Goal: Transaction & Acquisition: Purchase product/service

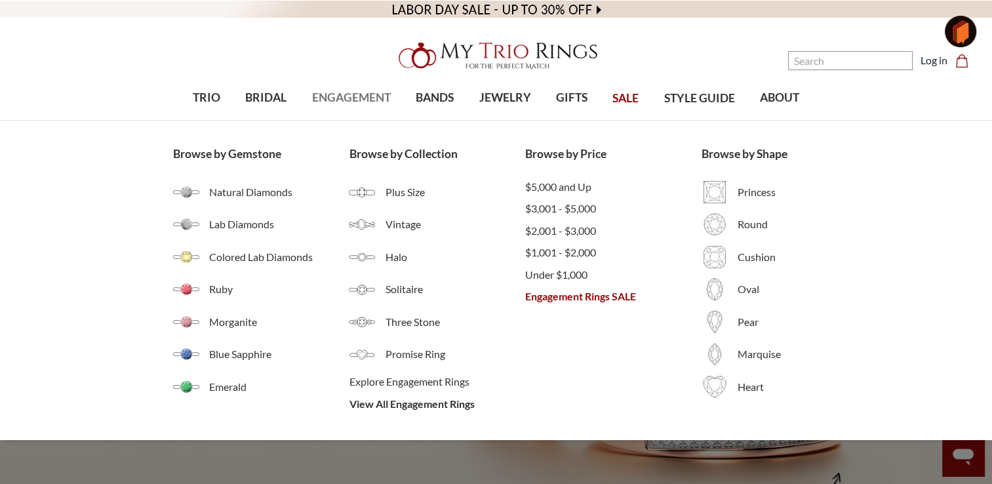
click at [353, 94] on span "ENGAGEMENT" at bounding box center [351, 97] width 79 height 17
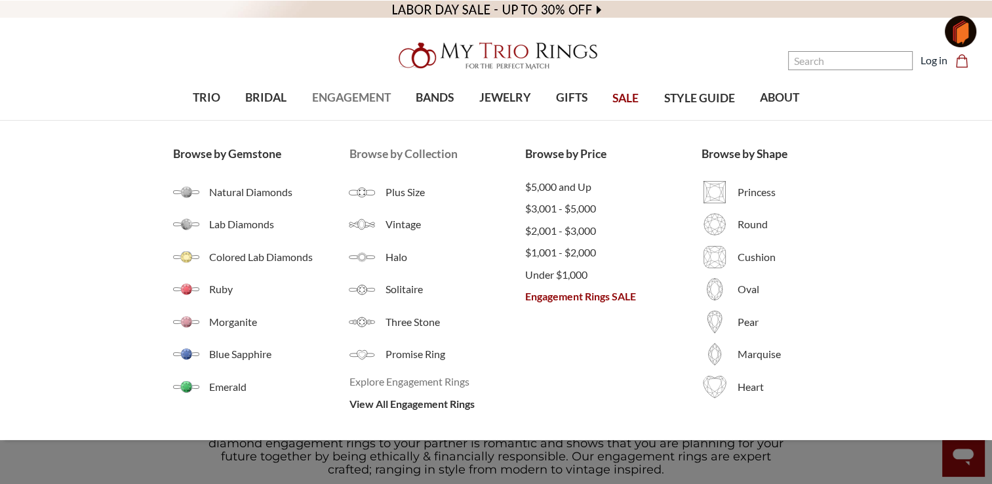
click at [376, 378] on span "Explore Engagement Rings" at bounding box center [437, 382] width 176 height 16
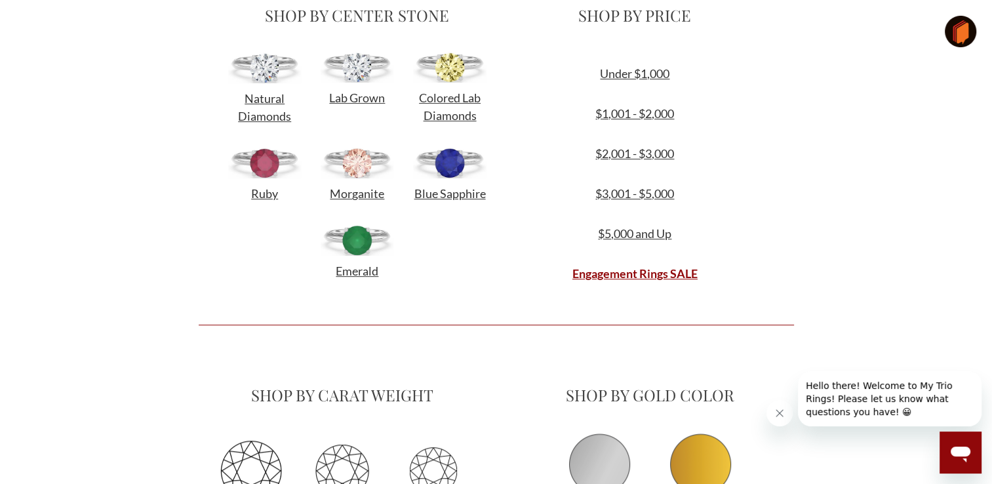
scroll to position [598, 0]
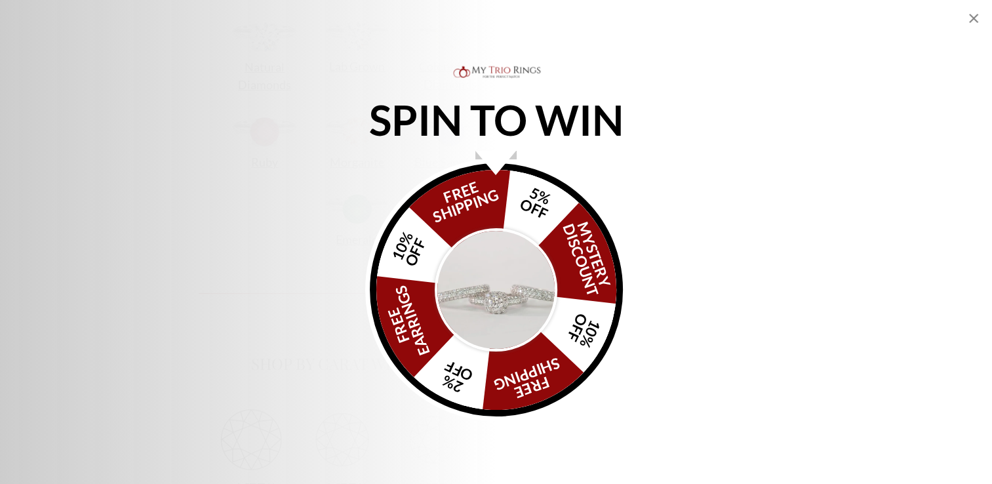
click at [974, 15] on icon "Close popup" at bounding box center [974, 18] width 16 height 16
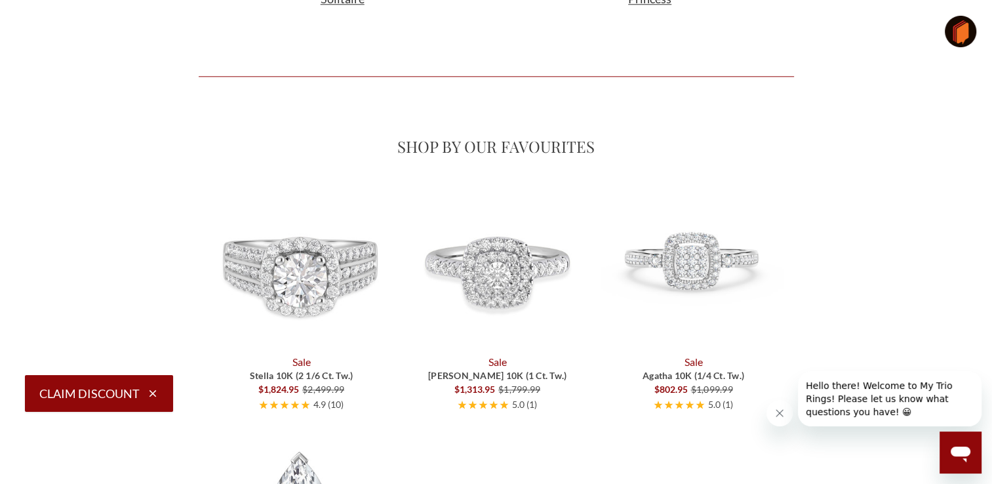
scroll to position [1545, 0]
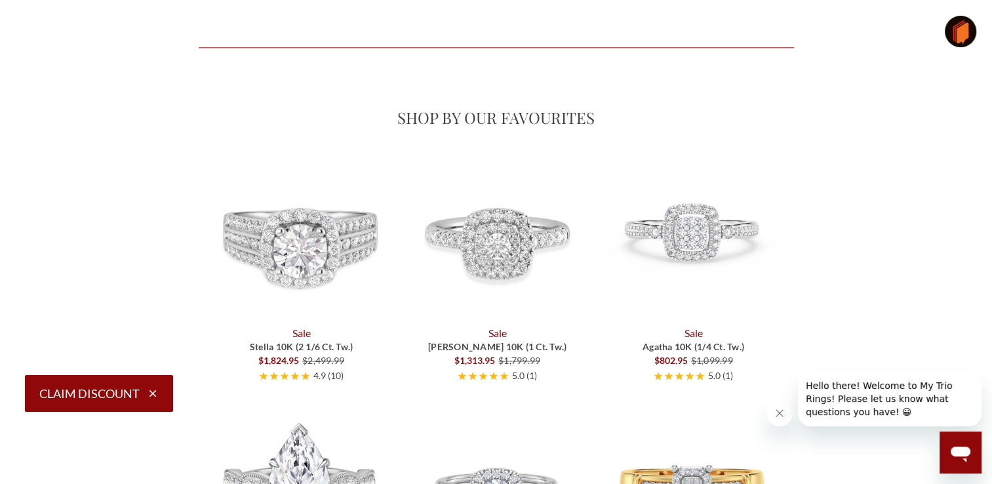
click at [677, 238] on img at bounding box center [692, 235] width 182 height 182
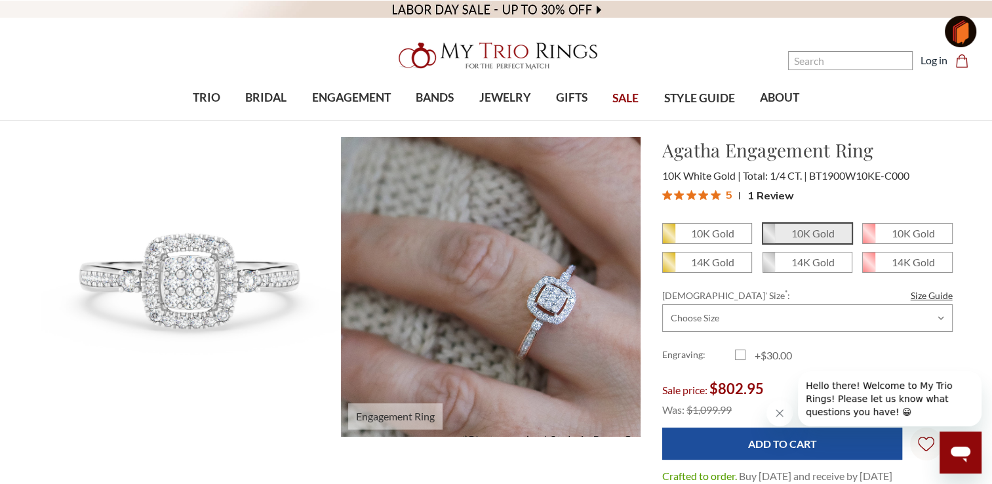
drag, startPoint x: 556, startPoint y: 312, endPoint x: 468, endPoint y: 369, distance: 104.4
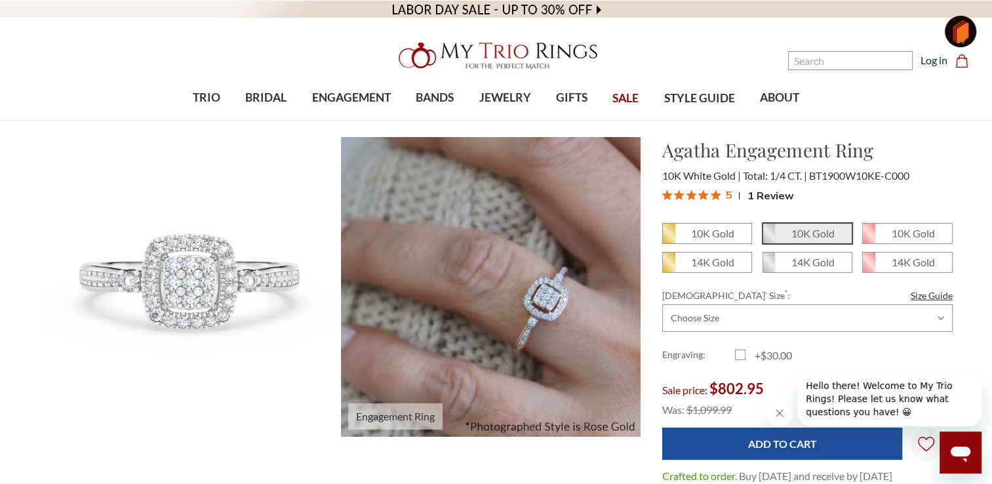
drag, startPoint x: 468, startPoint y: 369, endPoint x: 414, endPoint y: 405, distance: 65.7
click at [414, 405] on span "Engagement Ring" at bounding box center [395, 416] width 94 height 26
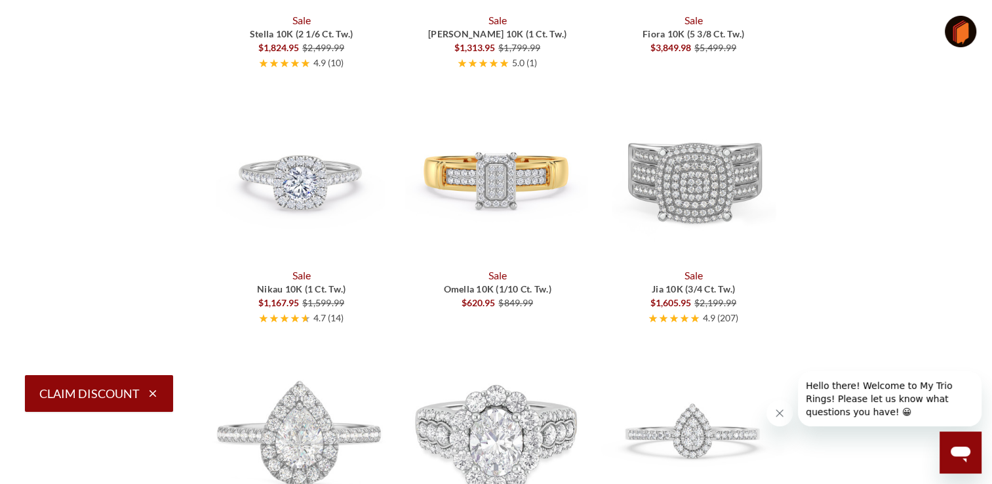
scroll to position [1862, 0]
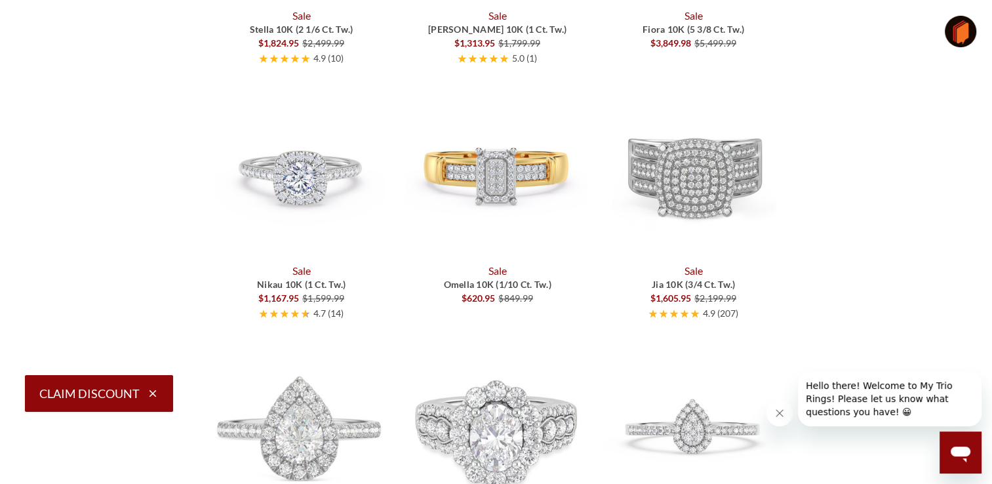
click at [482, 194] on img at bounding box center [496, 173] width 182 height 182
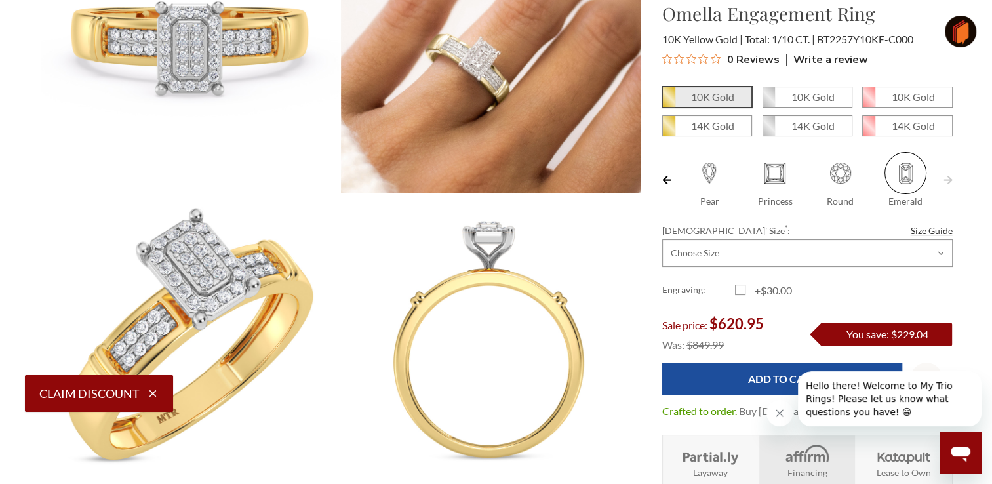
scroll to position [252, 0]
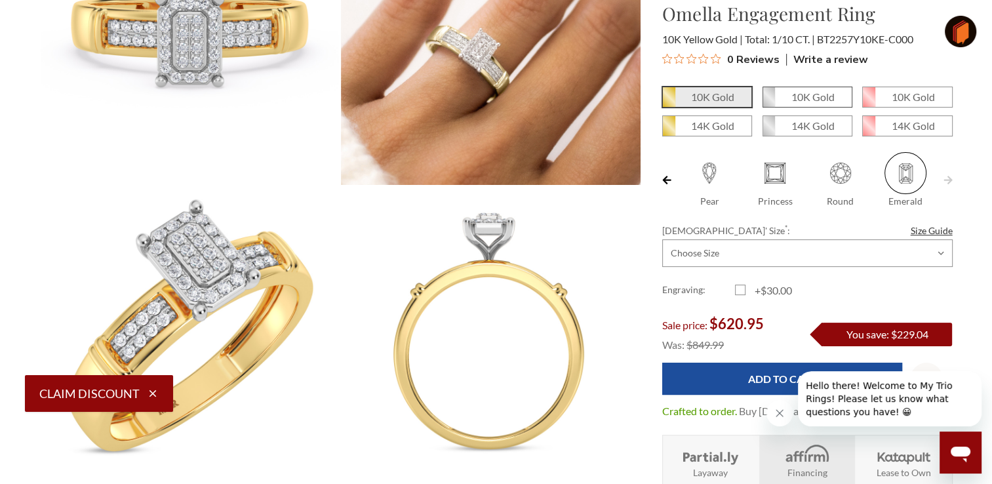
click at [813, 100] on em "10K Gold" at bounding box center [812, 96] width 43 height 12
click at [768, 102] on input "10K Gold" at bounding box center [768, 102] width 1 height 1
radio input "true"
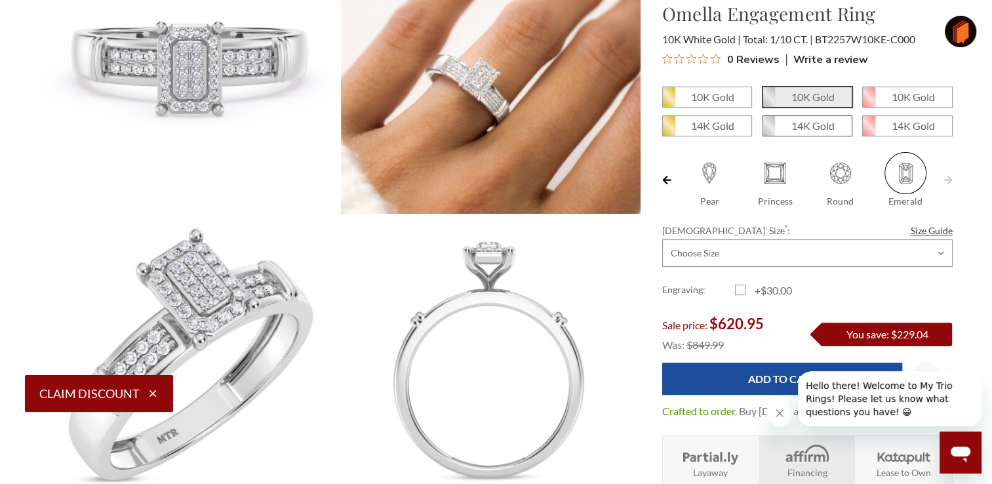
click at [819, 130] on em "14K Gold" at bounding box center [812, 125] width 43 height 12
click at [768, 130] on input "14K Gold" at bounding box center [768, 130] width 1 height 1
radio input "true"
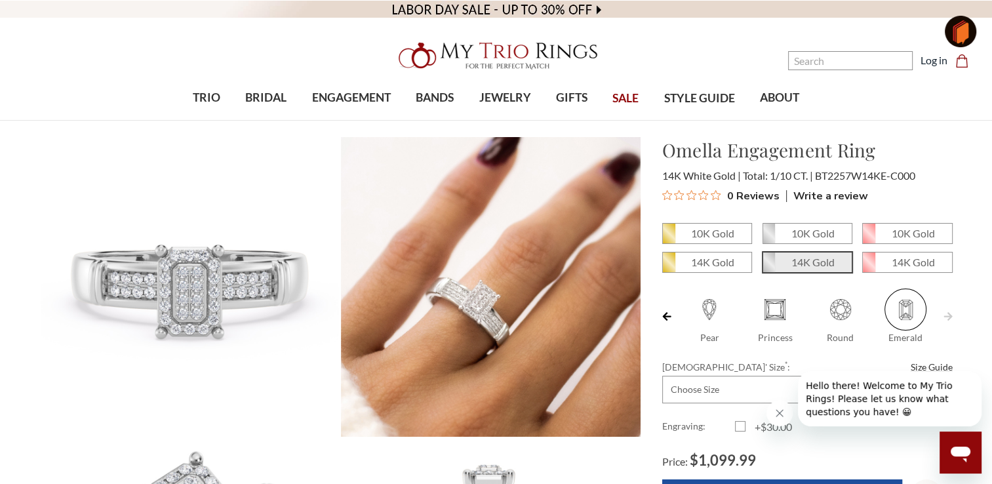
drag, startPoint x: 813, startPoint y: 224, endPoint x: 938, endPoint y: 137, distance: 152.6
click at [938, 137] on h1 "Omella Engagement Ring" at bounding box center [807, 150] width 290 height 28
click at [816, 234] on em "10K Gold" at bounding box center [812, 233] width 43 height 12
click at [768, 238] on input "10K Gold" at bounding box center [768, 238] width 1 height 1
radio input "true"
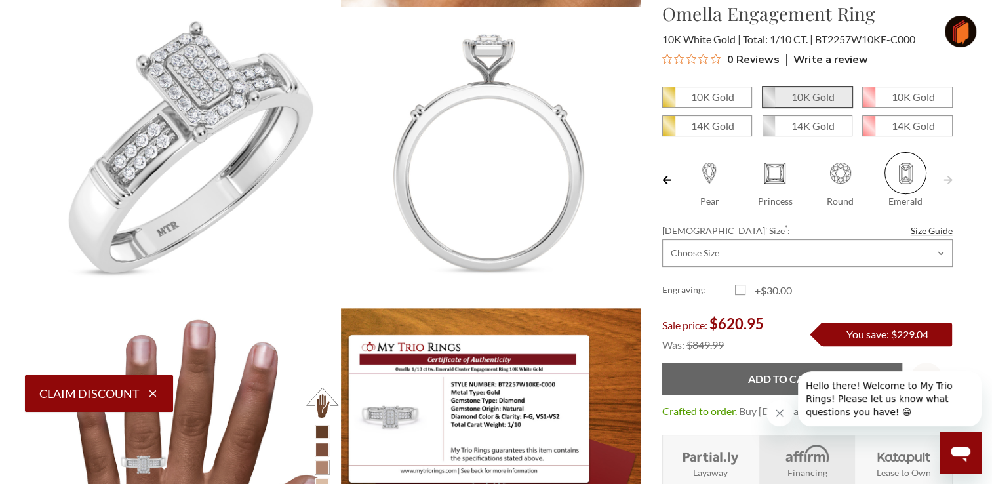
click at [766, 374] on input "Add to Cart" at bounding box center [782, 379] width 240 height 32
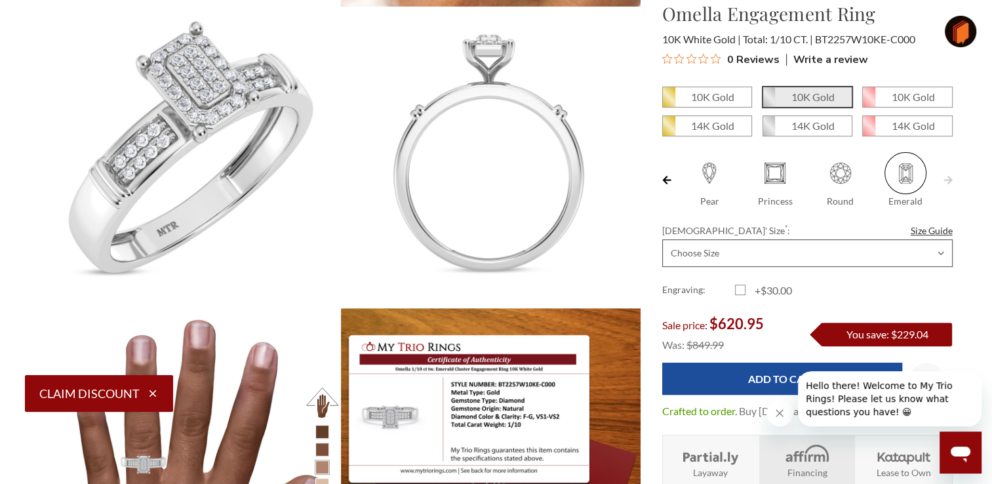
click at [948, 245] on select "Choose Size 3.00 3.25 3.50 3.75 4.00 4.25 4.50 4.75 5.00 5.25 5.50 5.75 6.00 6.…" at bounding box center [807, 253] width 290 height 28
select select "18752592"
click at [662, 239] on select "Choose Size 3.00 3.25 3.50 3.75 4.00 4.25 4.50 4.75 5.00 5.25 5.50 5.75 6.00 6.…" at bounding box center [807, 253] width 290 height 28
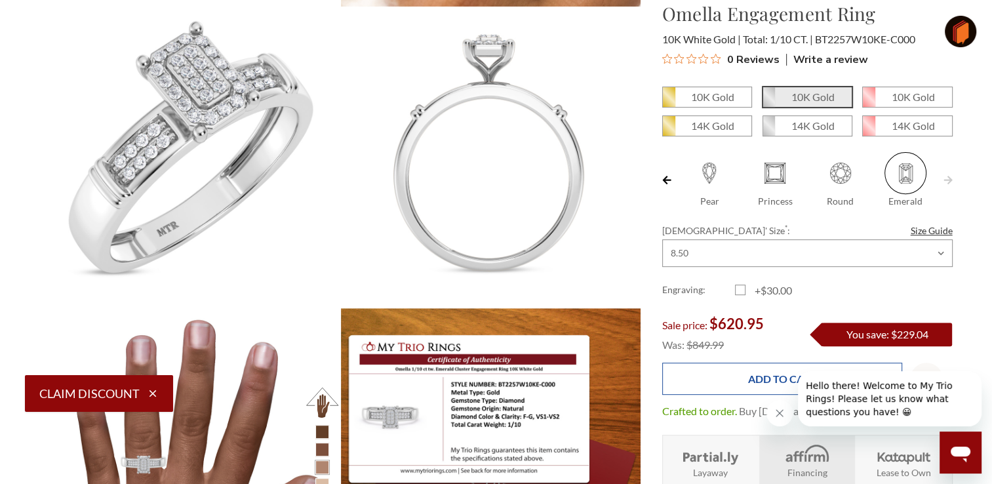
drag, startPoint x: 740, startPoint y: 387, endPoint x: 692, endPoint y: 384, distance: 48.6
click at [692, 384] on input "Add to Cart" at bounding box center [782, 379] width 240 height 32
type input "Add to Cart"
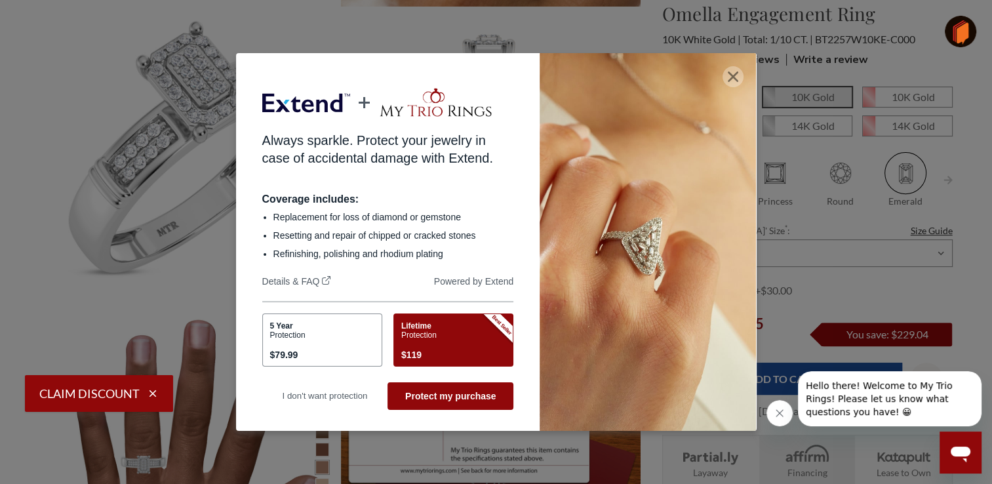
click at [734, 77] on icon "button" at bounding box center [733, 76] width 10 height 10
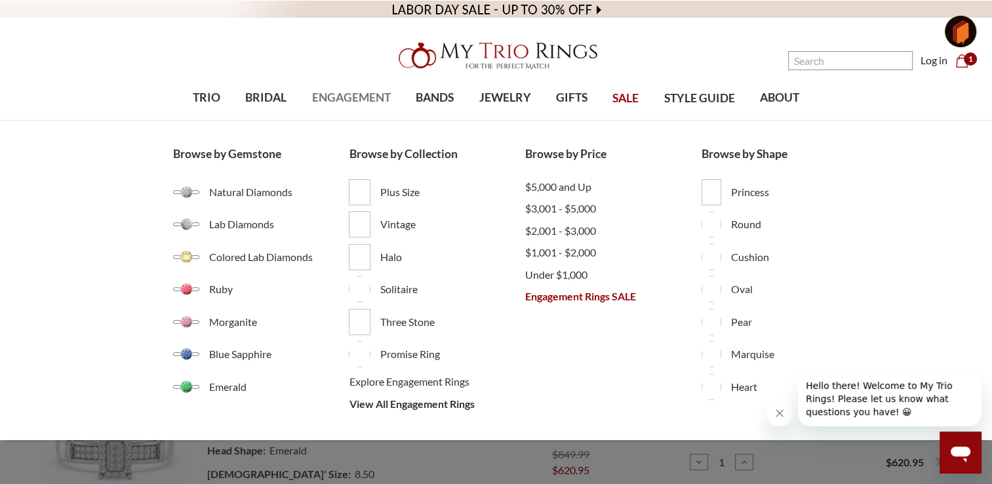
click at [351, 96] on span "ENGAGEMENT" at bounding box center [351, 97] width 79 height 17
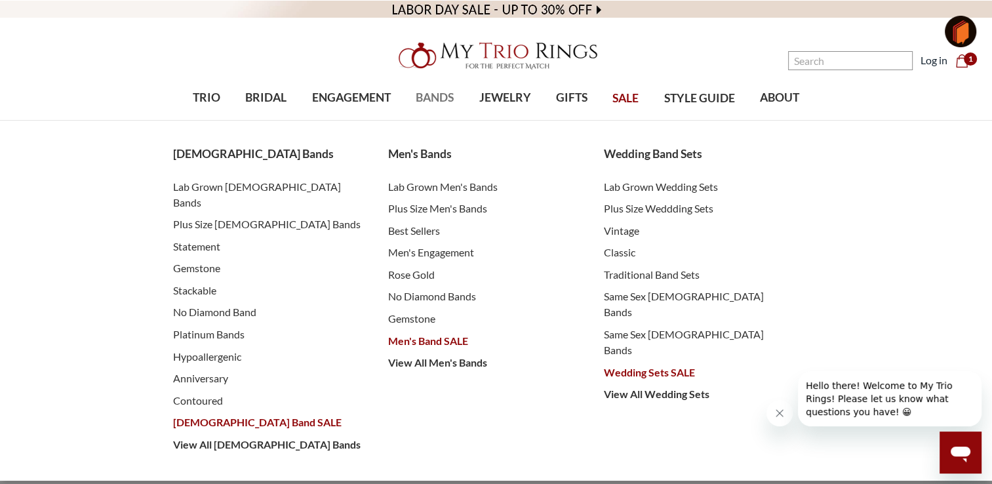
click at [431, 106] on span "BANDS" at bounding box center [435, 97] width 38 height 17
click at [207, 393] on span "Contoured" at bounding box center [267, 401] width 189 height 16
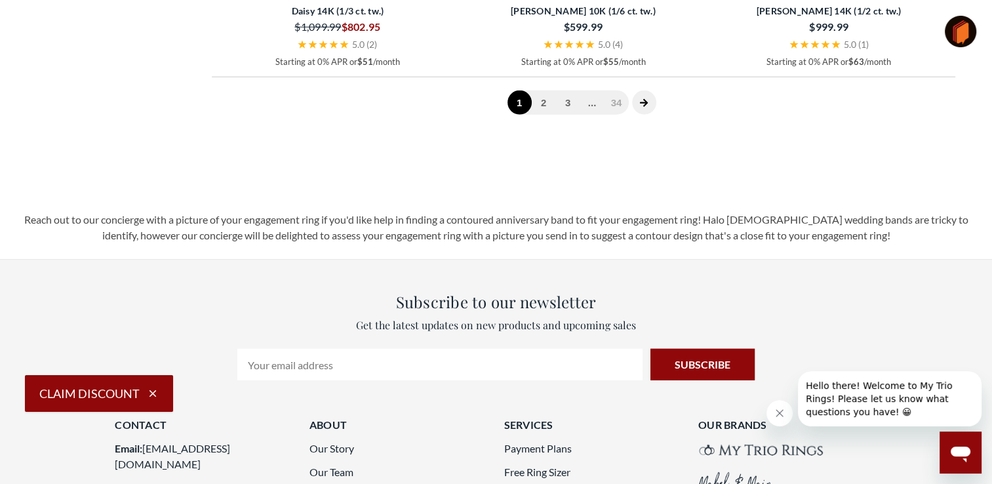
scroll to position [3473, 0]
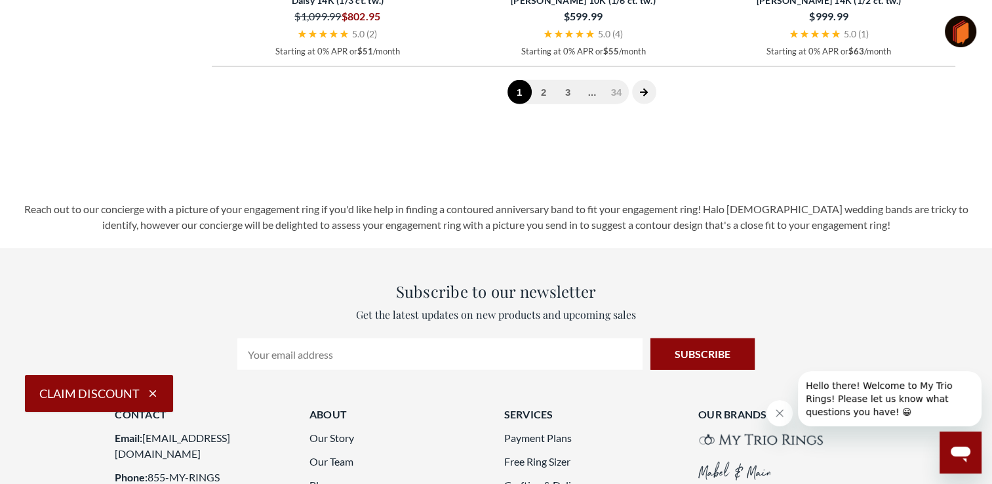
click at [650, 104] on span at bounding box center [644, 92] width 24 height 24
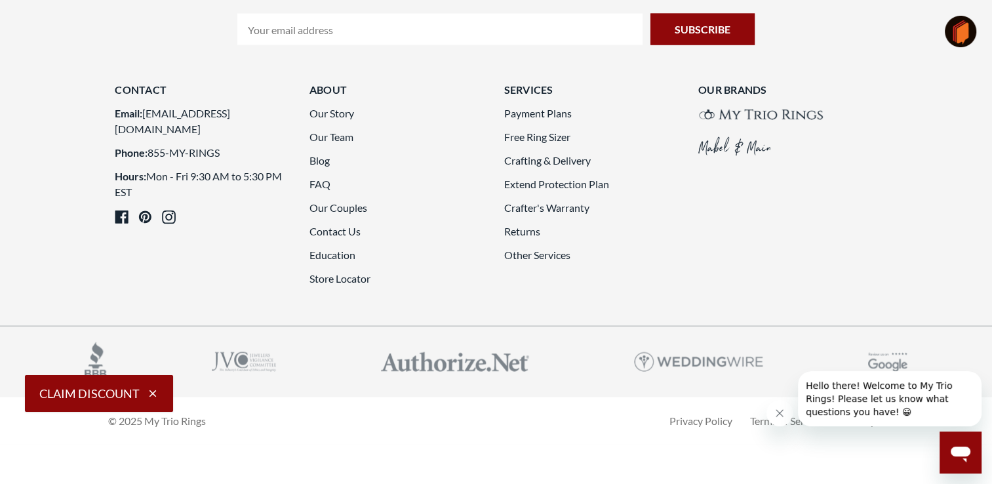
scroll to position [3507, 0]
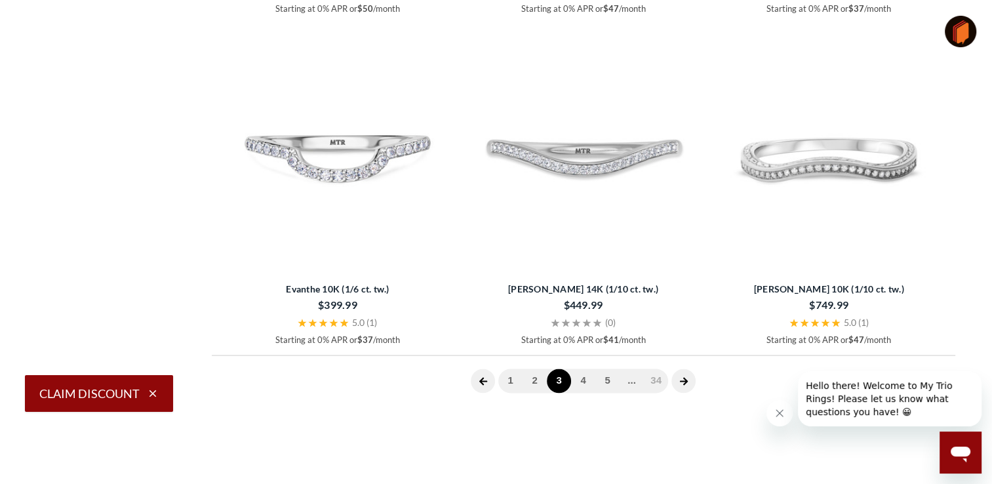
scroll to position [2104, 0]
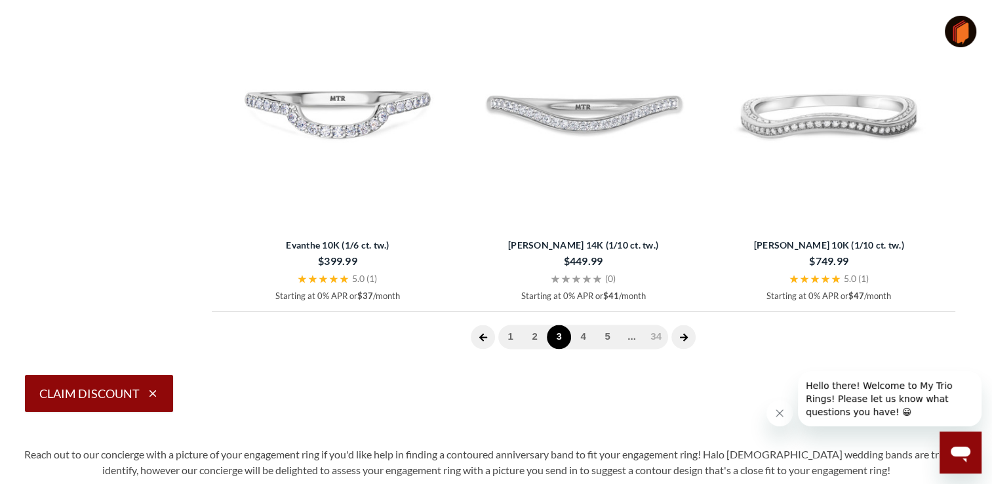
scroll to position [2102, 0]
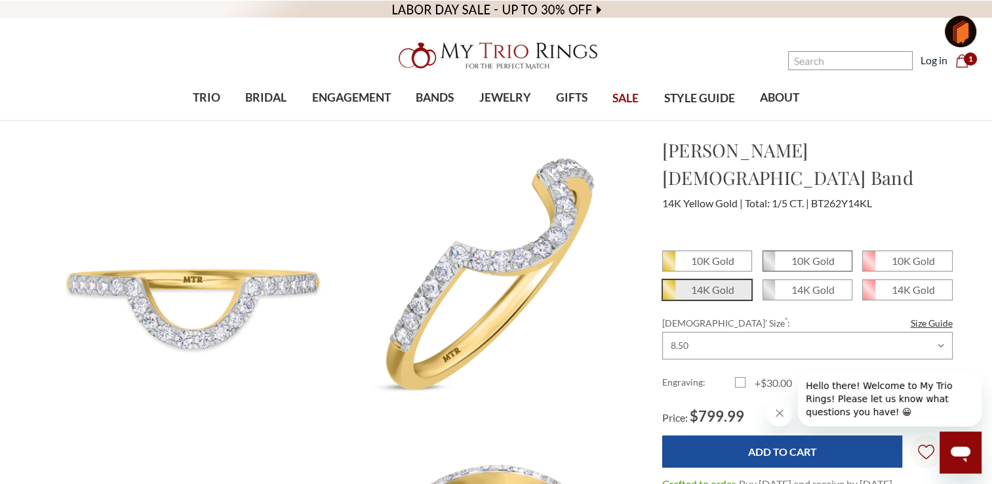
click at [816, 254] on em "10K Gold" at bounding box center [812, 260] width 43 height 12
click at [768, 266] on input "10K Gold" at bounding box center [768, 266] width 1 height 1
radio input "true"
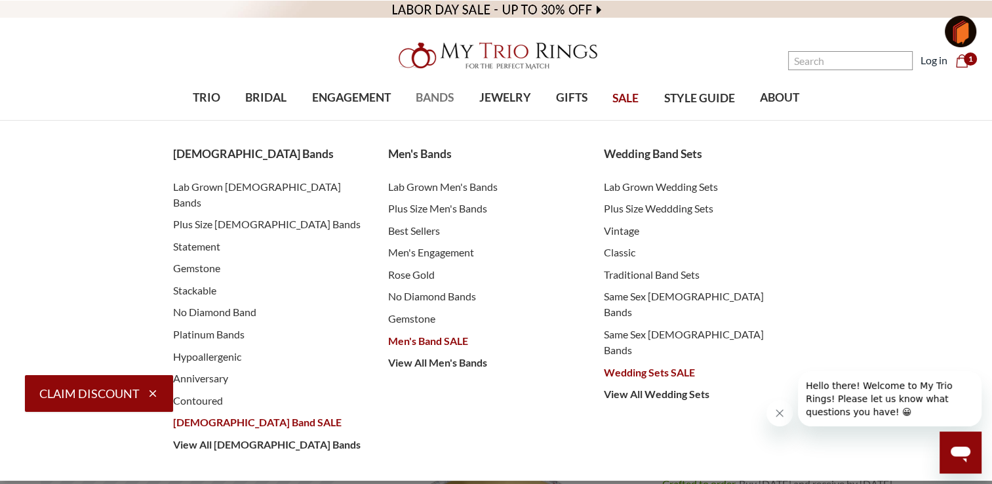
click at [425, 104] on span "BANDS" at bounding box center [435, 97] width 38 height 17
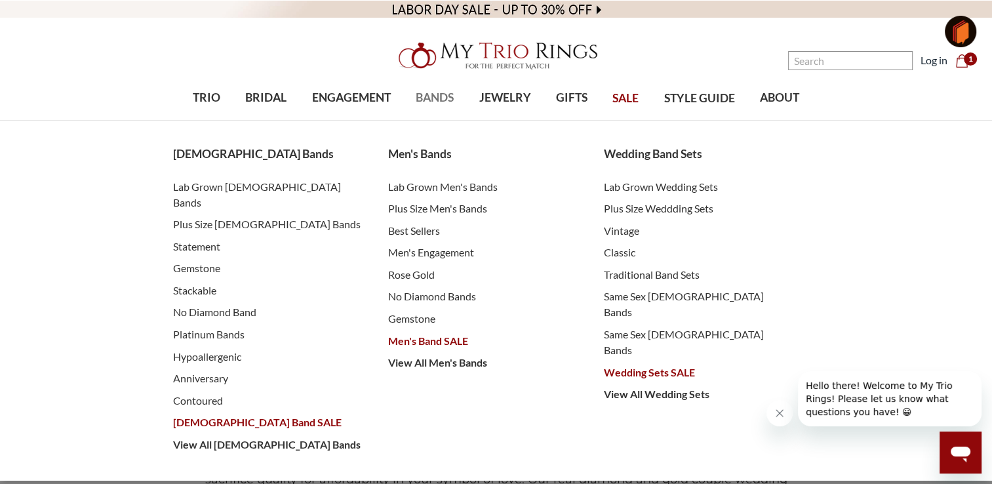
click at [441, 99] on span "BANDS" at bounding box center [435, 97] width 38 height 17
click at [226, 186] on span "Lab Grown [DEMOGRAPHIC_DATA] Bands" at bounding box center [267, 194] width 189 height 31
click at [244, 184] on span "Lab Grown [DEMOGRAPHIC_DATA] Bands" at bounding box center [267, 194] width 189 height 31
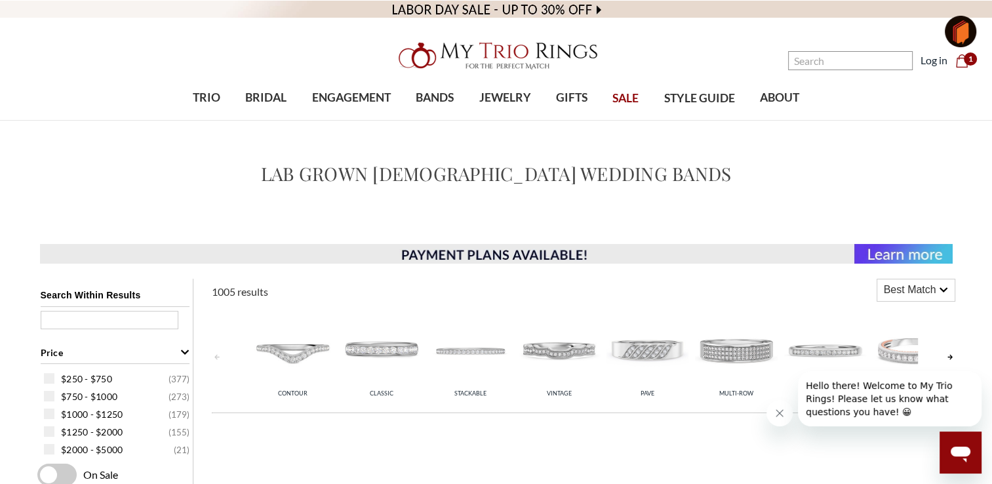
click at [953, 358] on link at bounding box center [950, 357] width 10 height 104
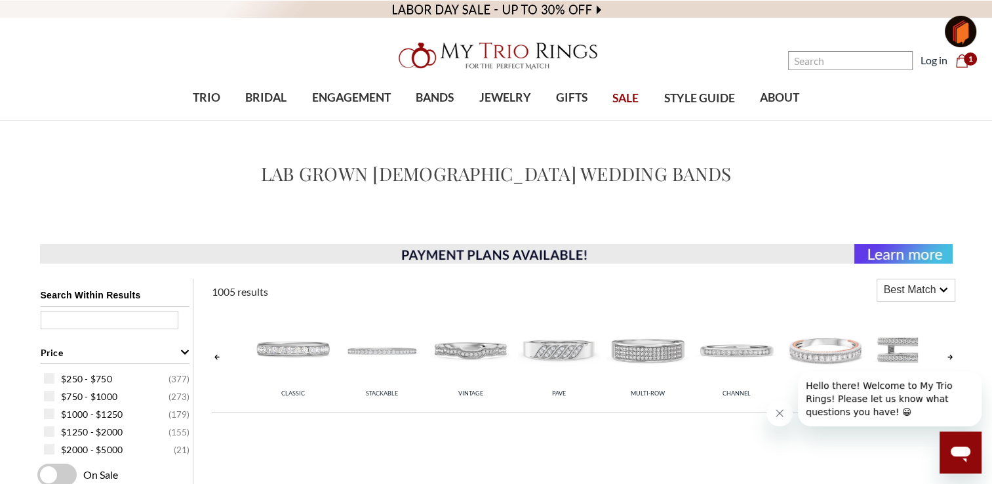
click at [953, 358] on link at bounding box center [950, 357] width 10 height 104
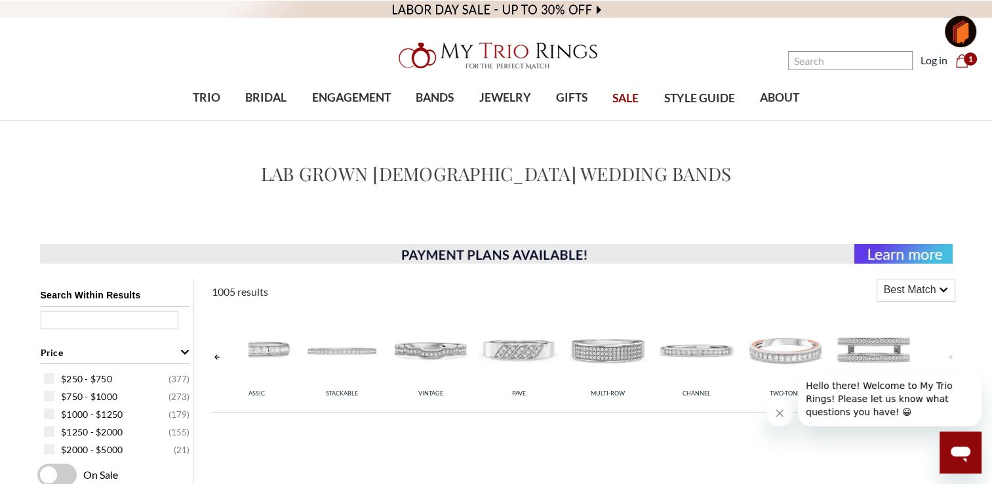
click at [953, 358] on link at bounding box center [950, 357] width 10 height 104
click at [220, 354] on link at bounding box center [217, 357] width 10 height 104
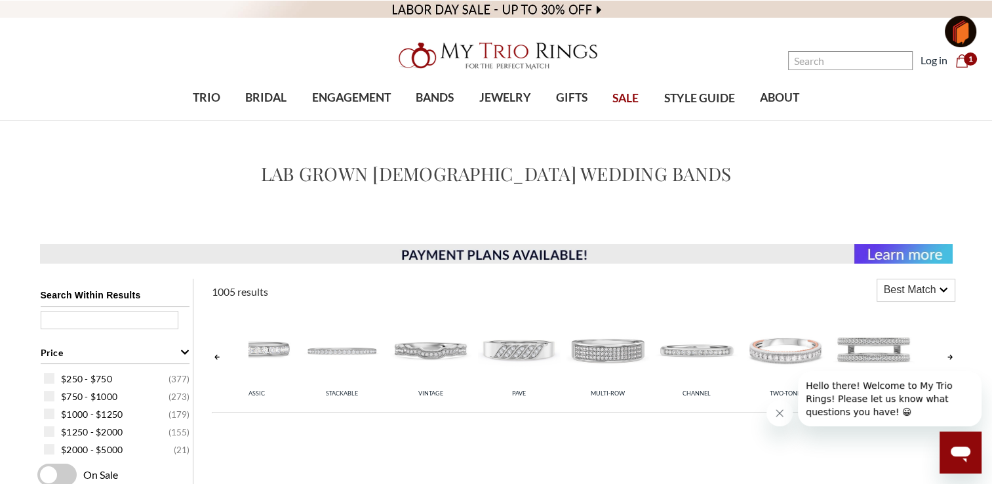
scroll to position [0, 39]
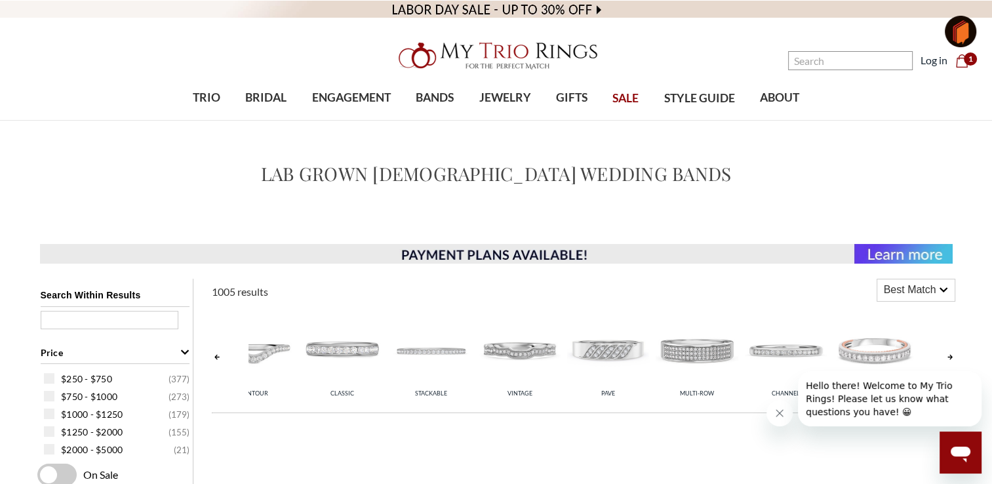
click at [220, 354] on link at bounding box center [217, 357] width 10 height 104
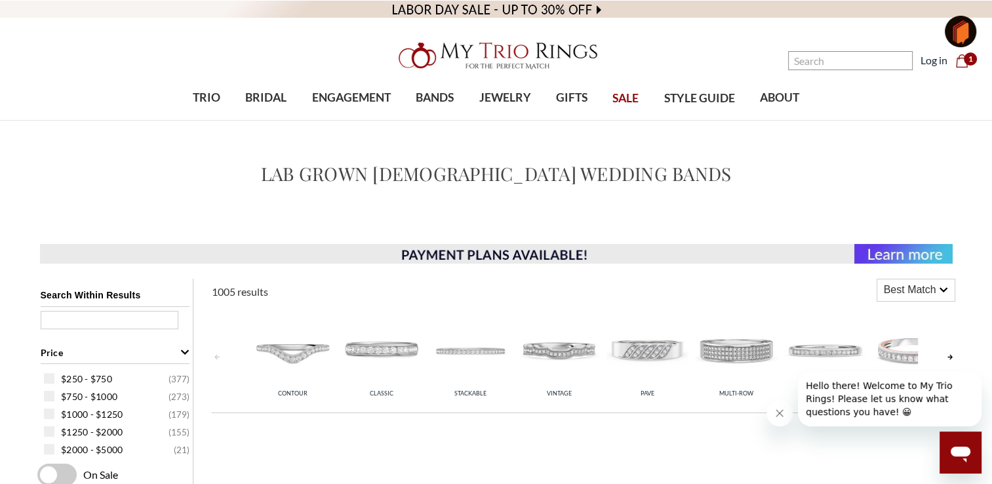
click at [220, 354] on link at bounding box center [217, 357] width 10 height 104
click at [409, 348] on img at bounding box center [381, 349] width 82 height 82
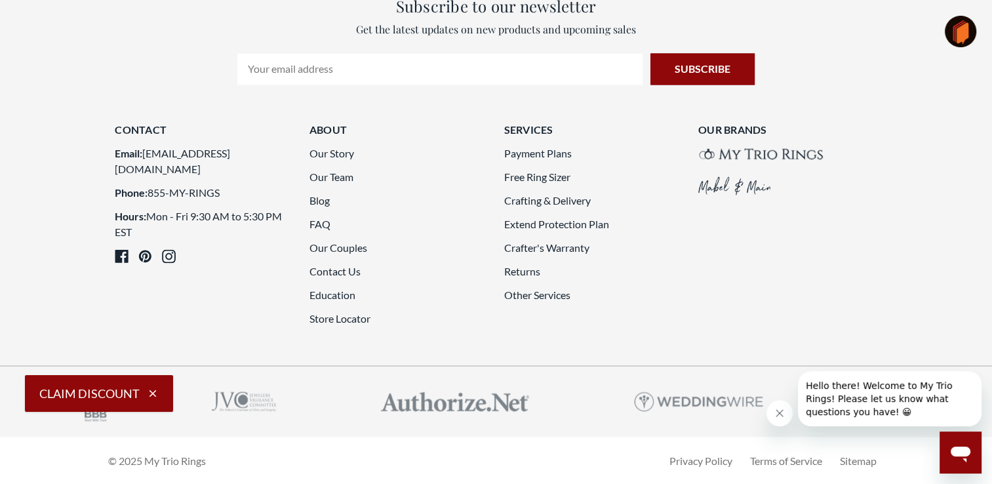
scroll to position [3292, 0]
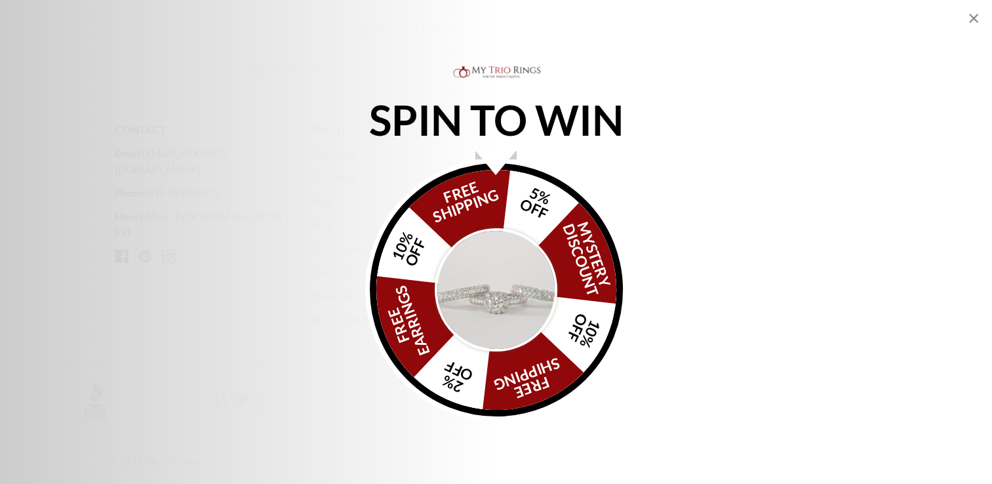
click at [971, 17] on icon "Close popup" at bounding box center [973, 18] width 9 height 9
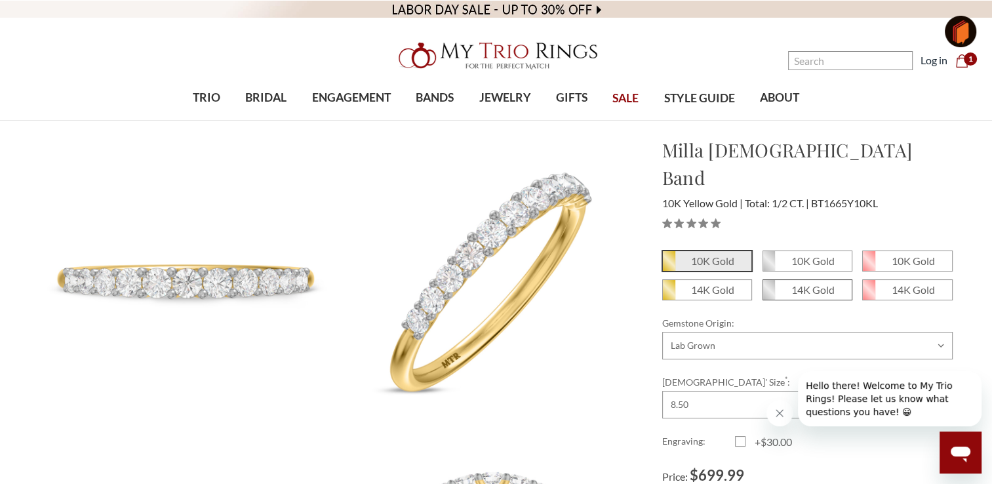
click at [802, 283] on em "14K Gold" at bounding box center [812, 289] width 43 height 12
click at [768, 294] on input "14K Gold" at bounding box center [768, 294] width 1 height 1
radio input "true"
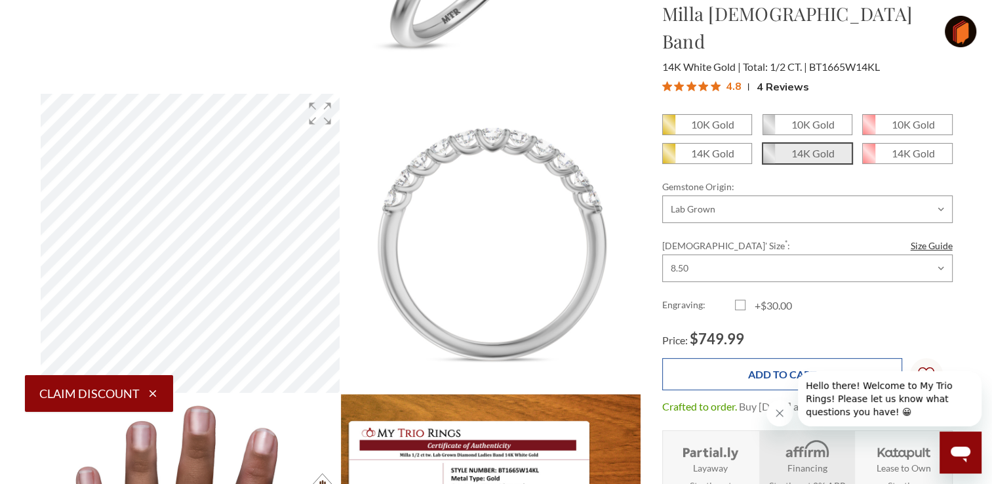
click at [747, 358] on input "Add to Cart" at bounding box center [782, 374] width 240 height 32
type input "Add to Cart"
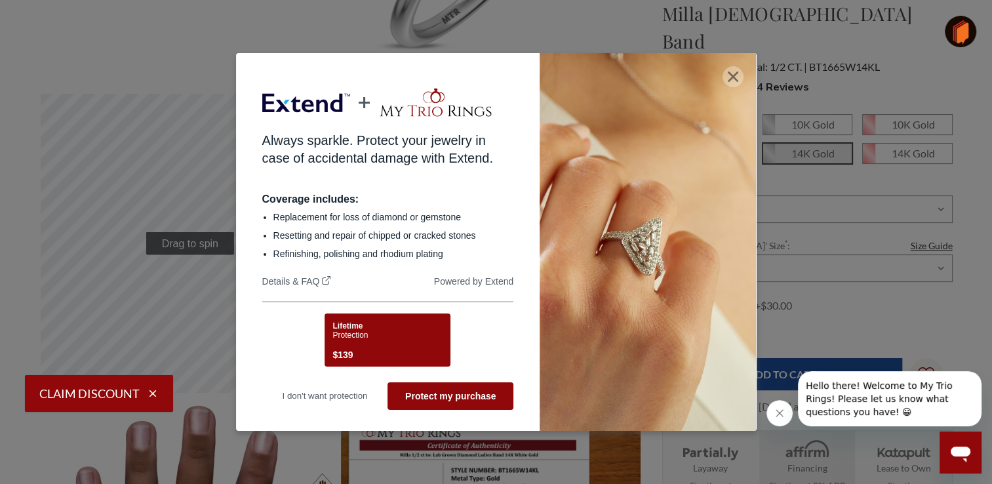
click at [742, 69] on button "button" at bounding box center [733, 76] width 21 height 21
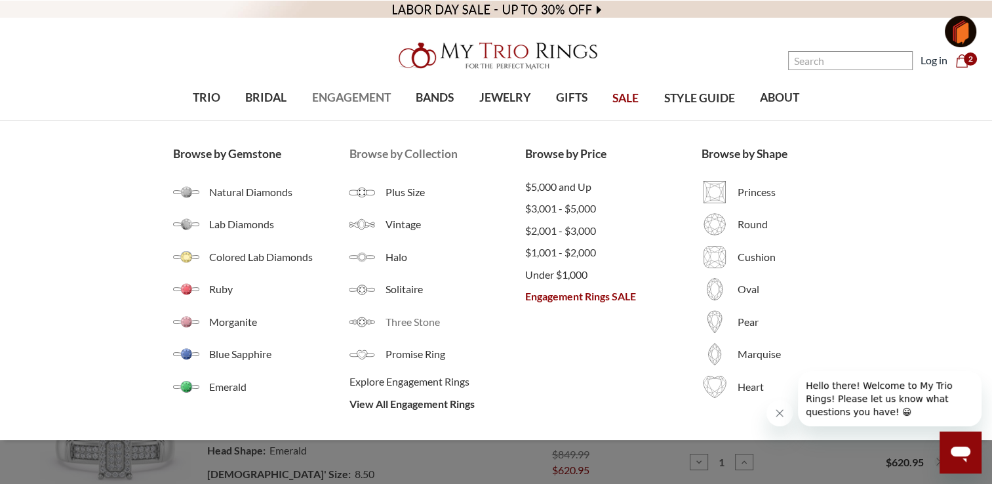
click at [479, 313] on link "Three Stone" at bounding box center [437, 322] width 176 height 26
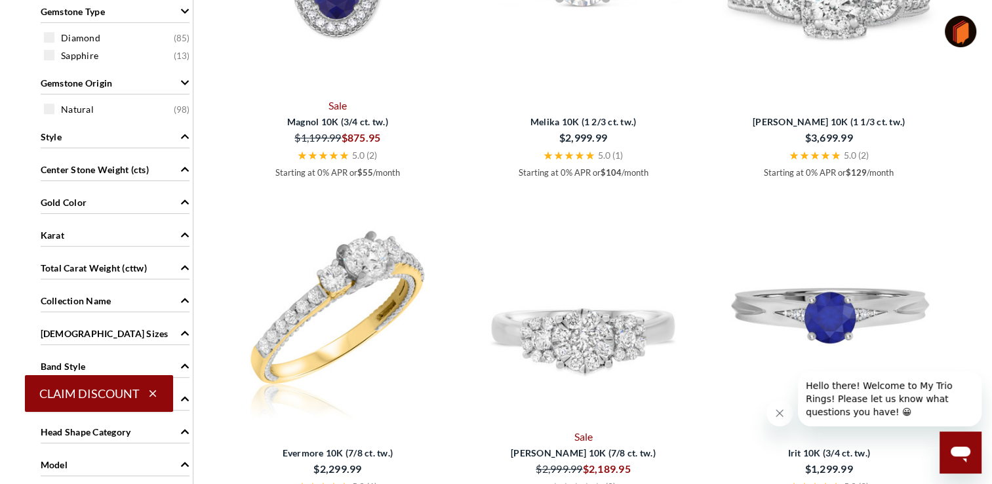
scroll to position [588, 0]
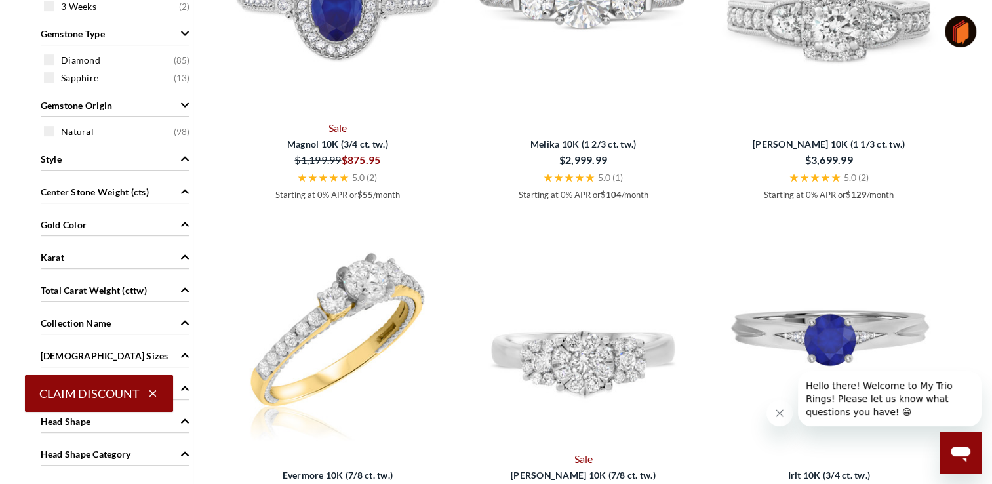
click at [189, 262] on span "Karat" at bounding box center [184, 257] width 9 height 14
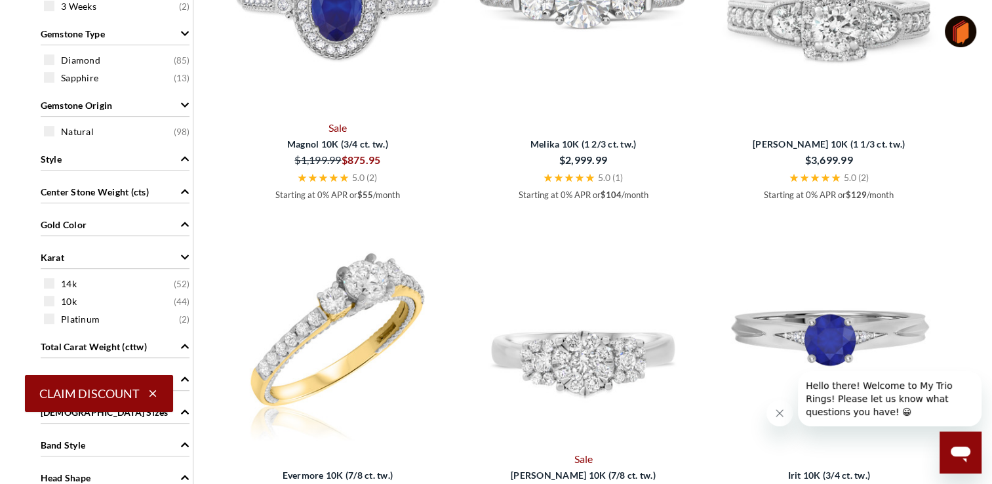
click at [60, 159] on div "Style" at bounding box center [115, 158] width 149 height 25
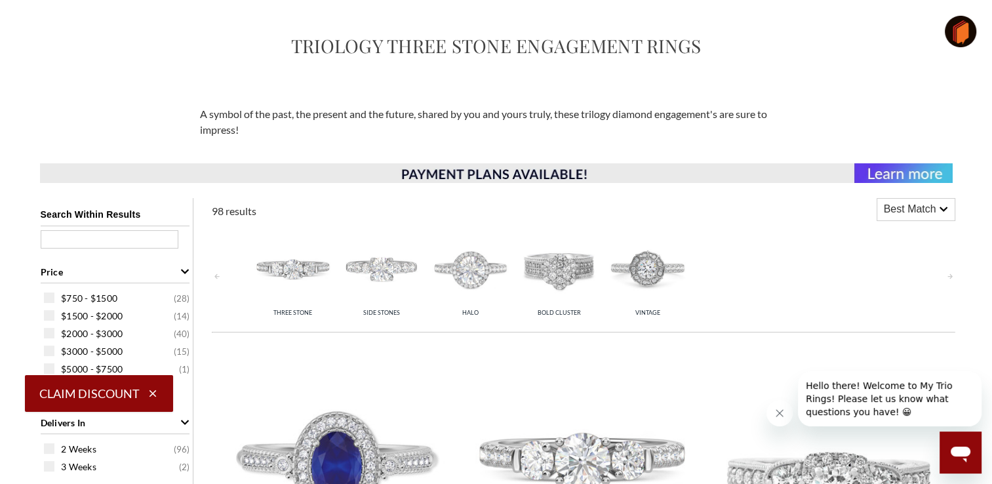
scroll to position [133, 0]
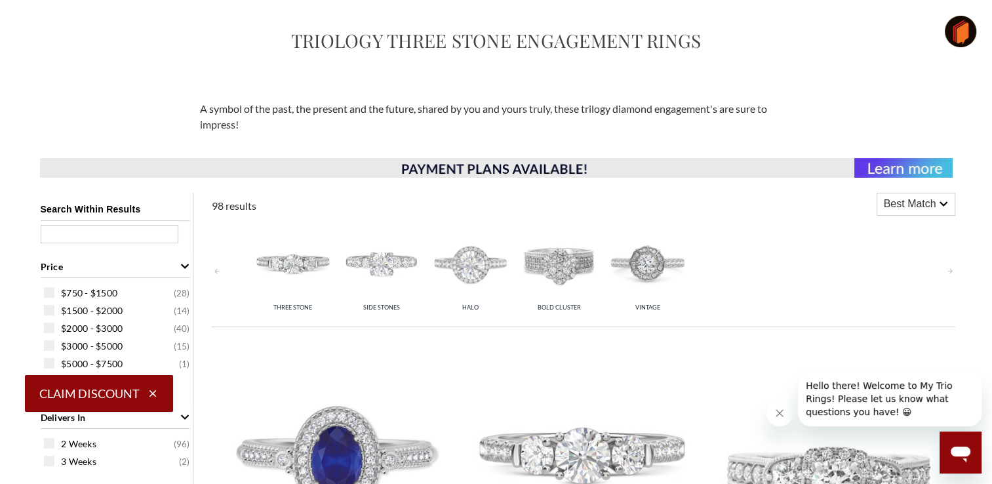
click at [50, 293] on span at bounding box center [49, 292] width 10 height 10
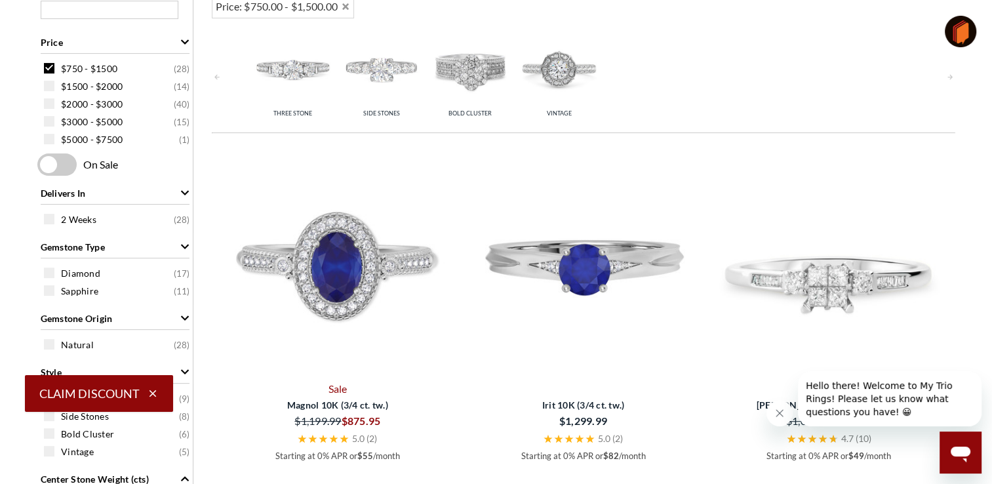
scroll to position [362, 0]
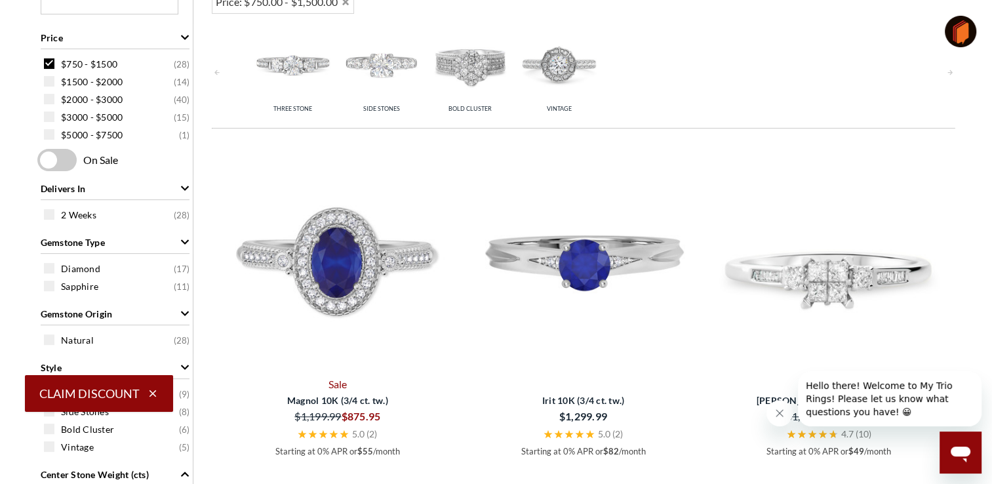
drag, startPoint x: 152, startPoint y: 395, endPoint x: 148, endPoint y: 401, distance: 7.5
click at [148, 401] on button "Claim Discount" at bounding box center [99, 393] width 148 height 37
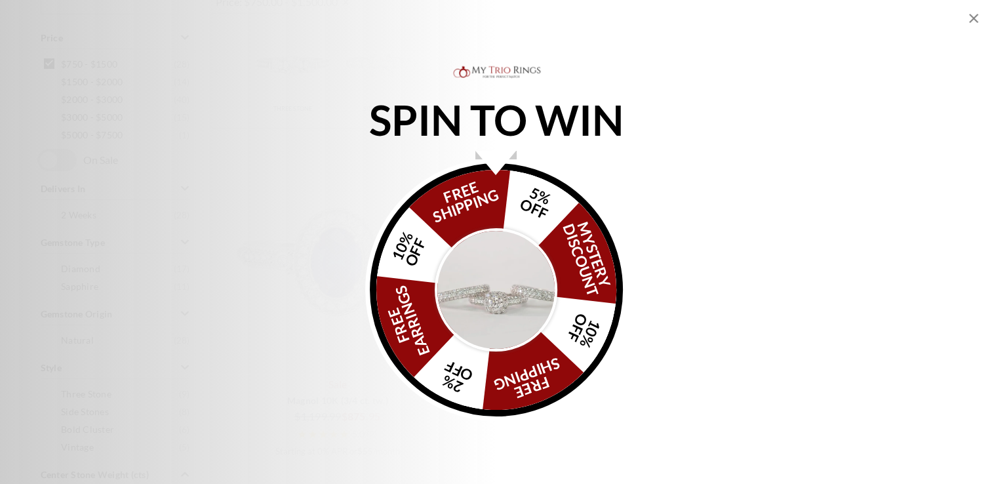
click at [973, 20] on icon "Close popup" at bounding box center [974, 18] width 16 height 16
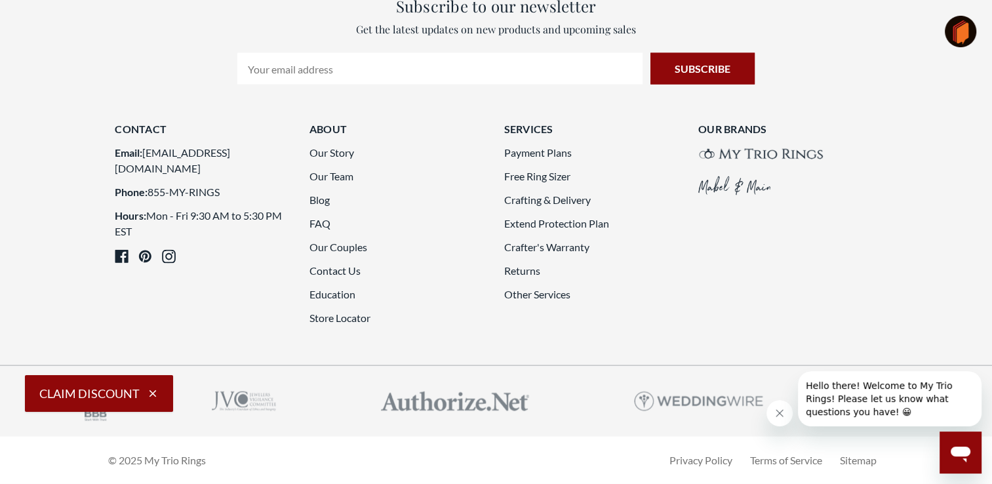
scroll to position [2623, 0]
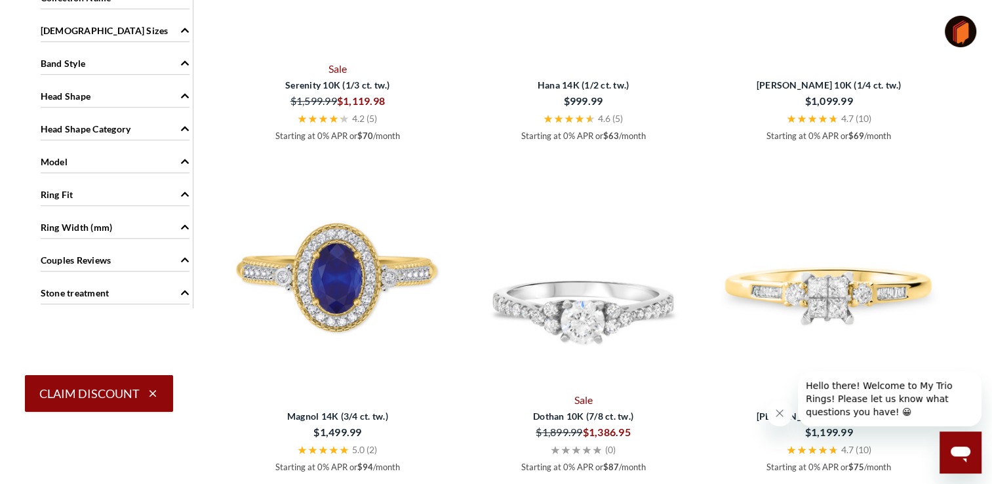
scroll to position [813, 0]
